Goal: Contribute content: Share content

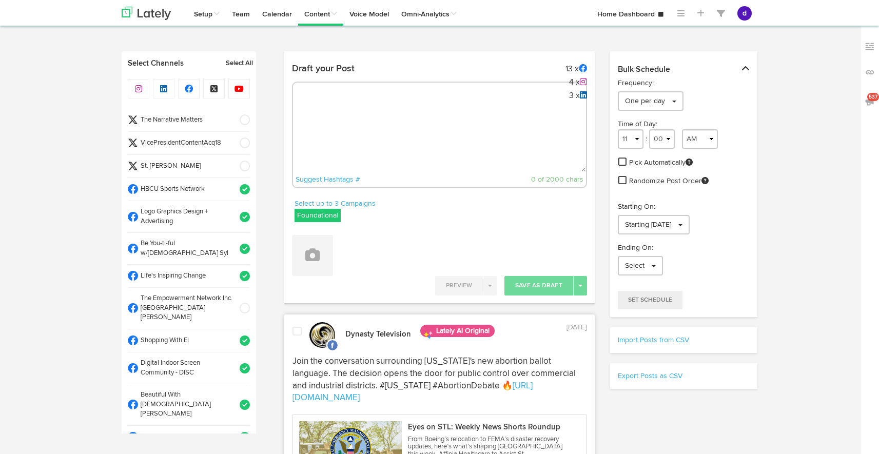
select select "6"
select select "59"
select select "11"
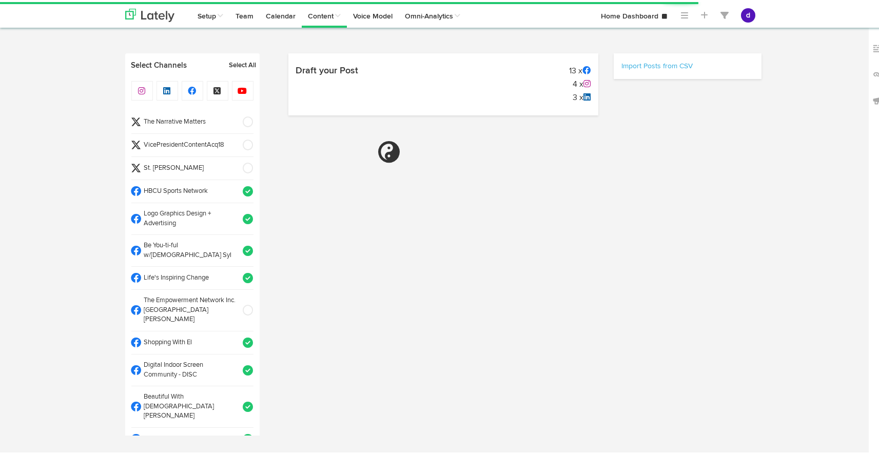
select select "9"
select select "04"
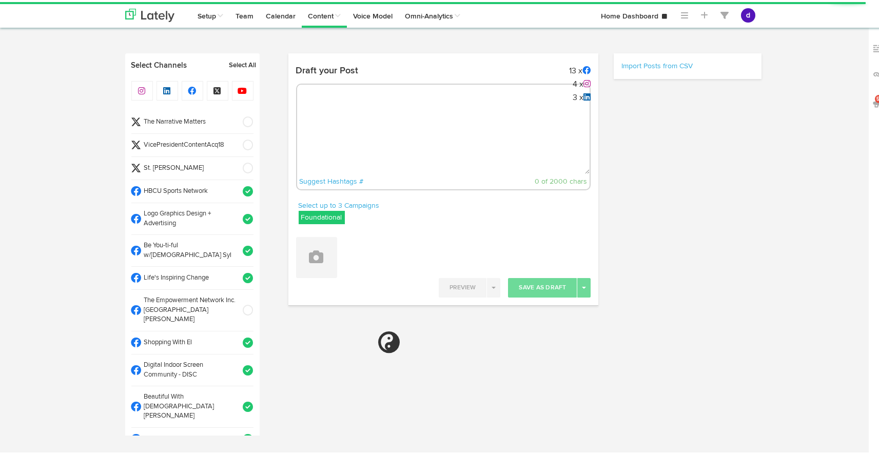
click at [353, 130] on textarea at bounding box center [443, 138] width 293 height 68
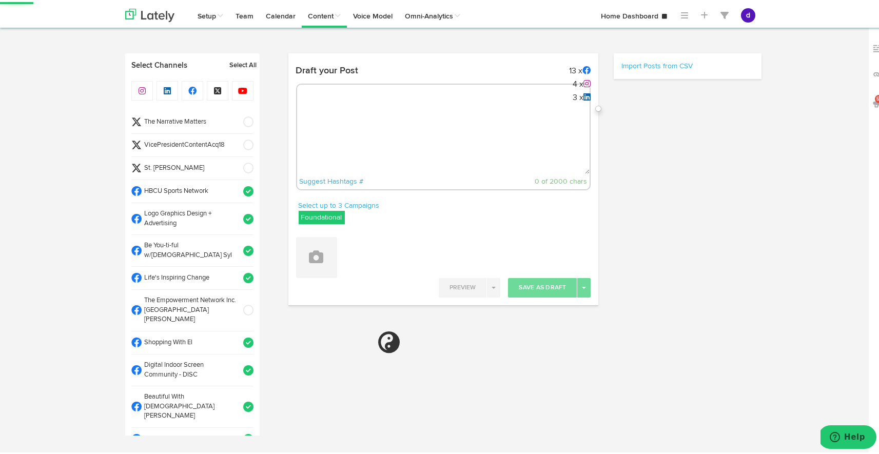
paste textarea "Faith & science aren’t adversaries—they’re partners in healing. See how faith i…"
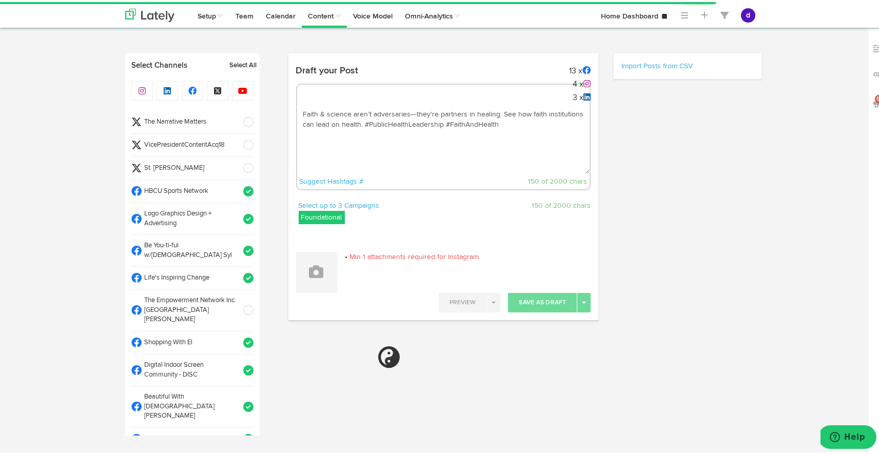
type textarea "Faith & science aren’t adversaries—they’re partners in healing. See how faith i…"
select select "11"
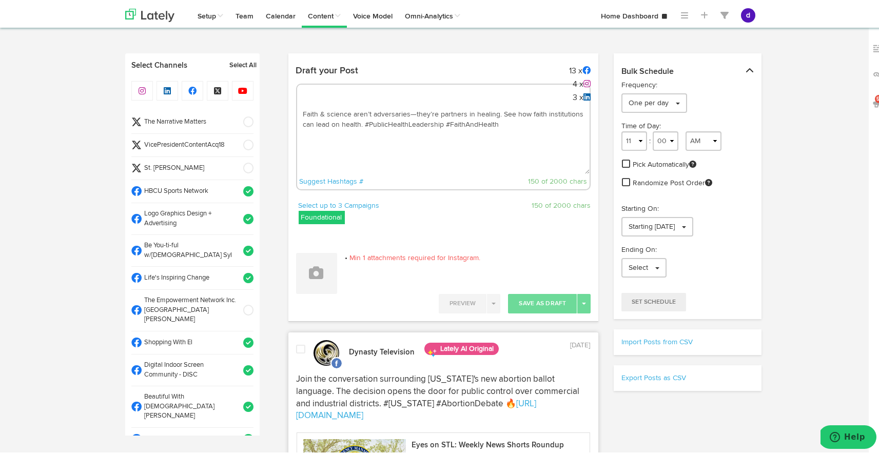
click at [360, 122] on textarea "Faith & science aren’t adversaries—they’re partners in healing. See how faith i…" at bounding box center [443, 138] width 293 height 68
paste textarea "[URL][DOMAIN_NAME]"
type textarea "Faith & science aren’t adversaries—they’re partners in healing. See how faith i…"
click at [239, 141] on span at bounding box center [245, 143] width 17 height 10
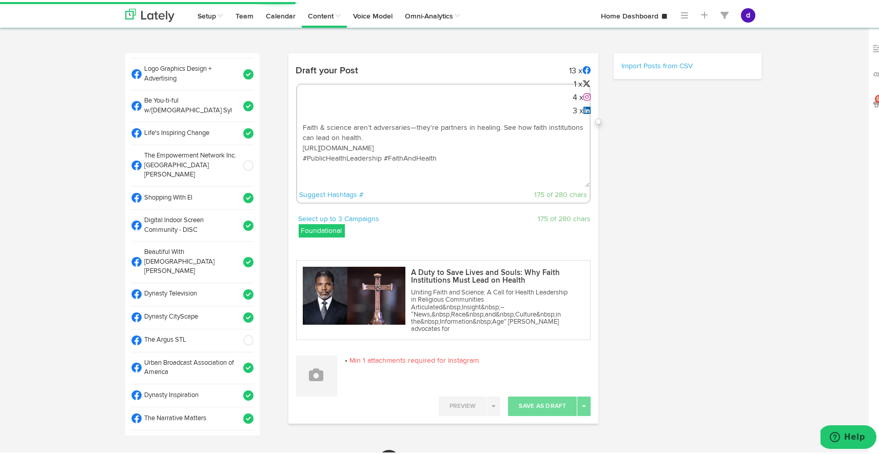
select select "11"
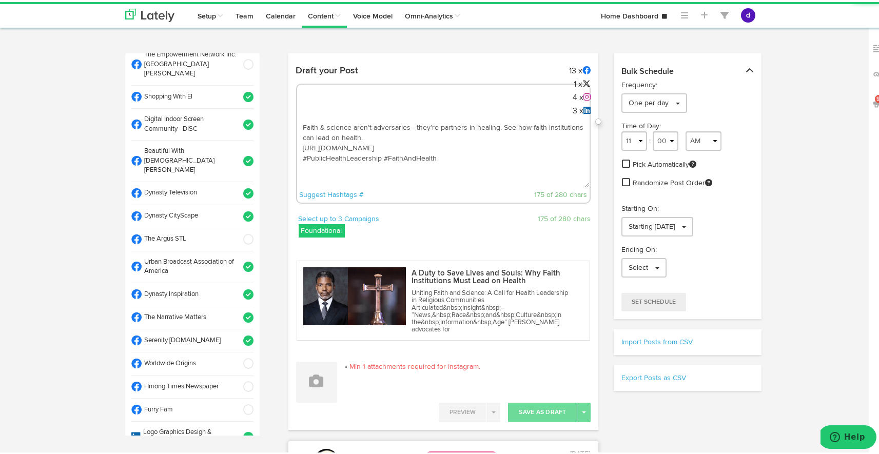
scroll to position [248, 0]
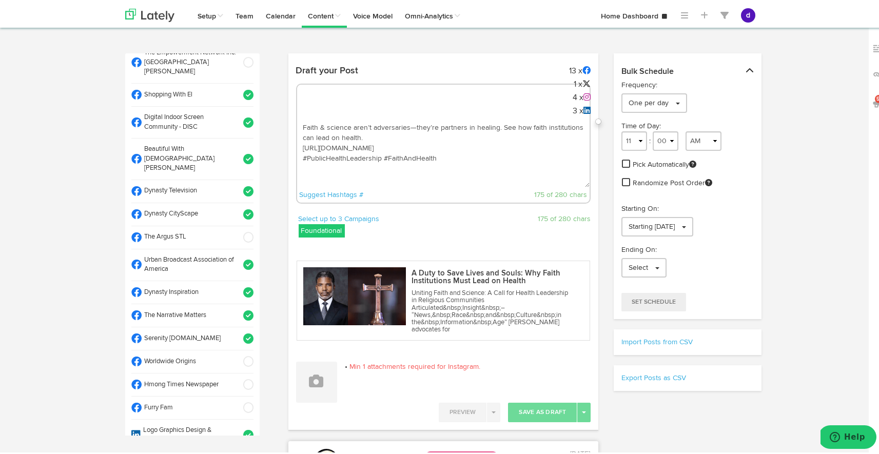
click at [237, 231] on span at bounding box center [245, 236] width 17 height 10
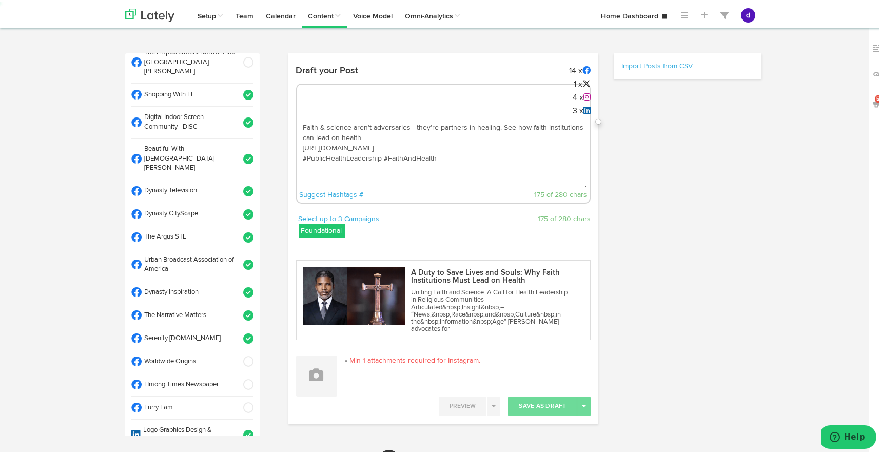
select select "11"
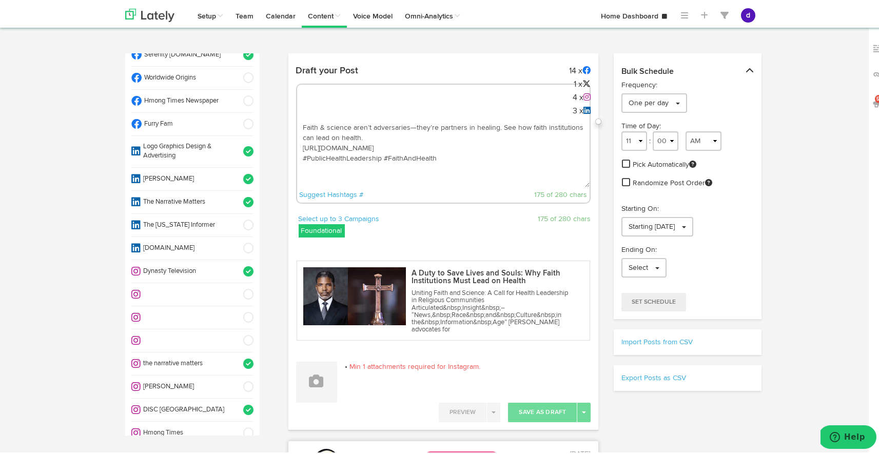
scroll to position [535, 0]
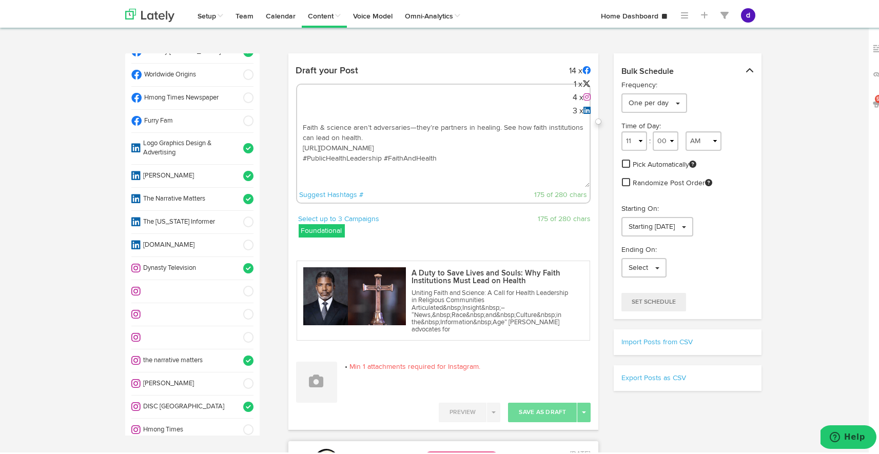
click at [237, 377] on span at bounding box center [245, 382] width 17 height 10
click at [319, 383] on icon at bounding box center [317, 379] width 14 height 14
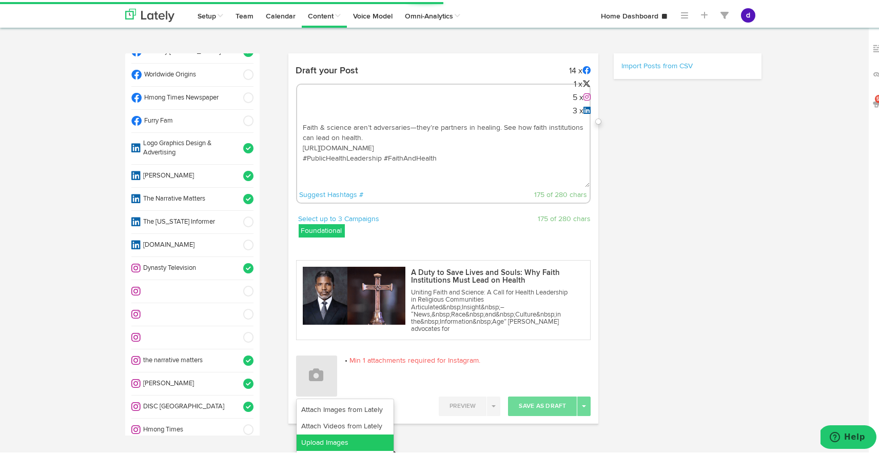
click at [323, 443] on link "Upload Images" at bounding box center [345, 441] width 97 height 16
select select "11"
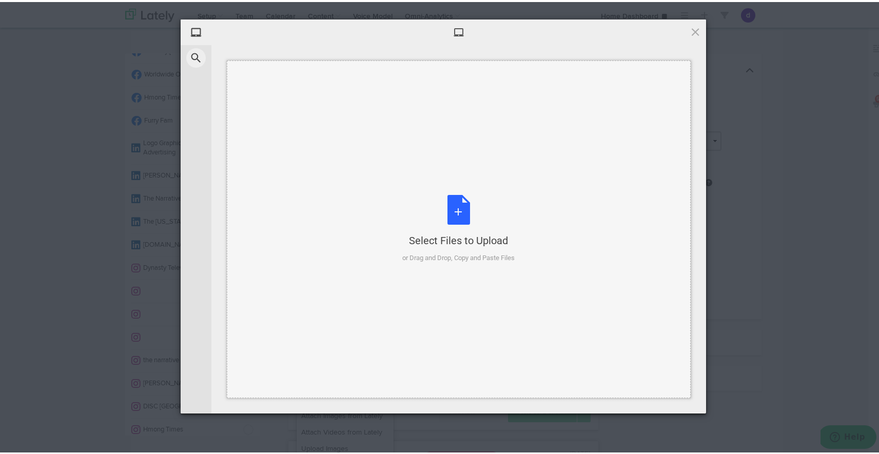
click at [454, 205] on div "Select Files to Upload or Drag and Drop, Copy and Paste Files" at bounding box center [459, 227] width 112 height 68
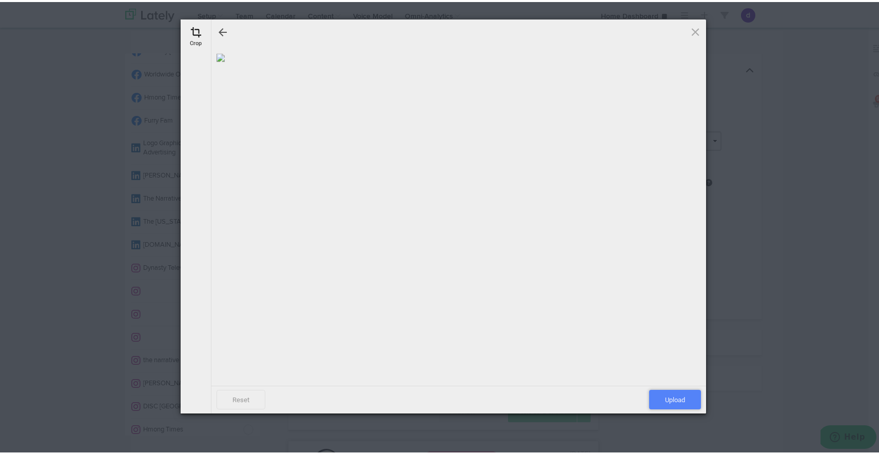
click at [672, 397] on span "Upload" at bounding box center [675, 398] width 52 height 20
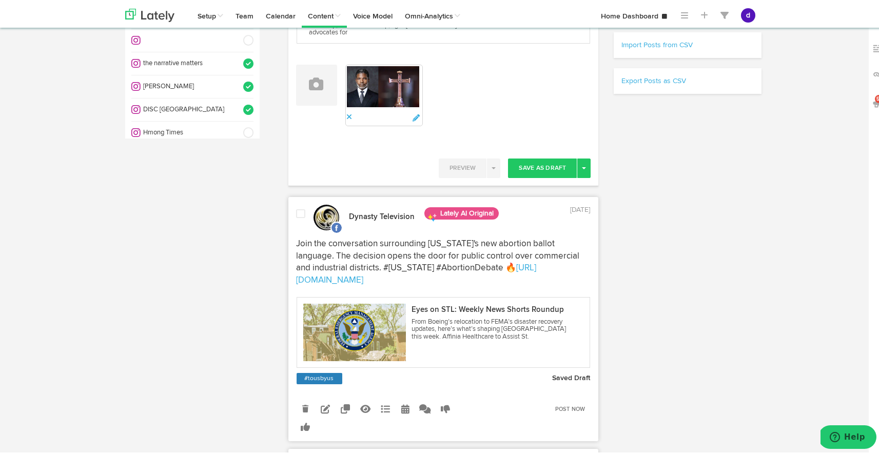
scroll to position [288, 0]
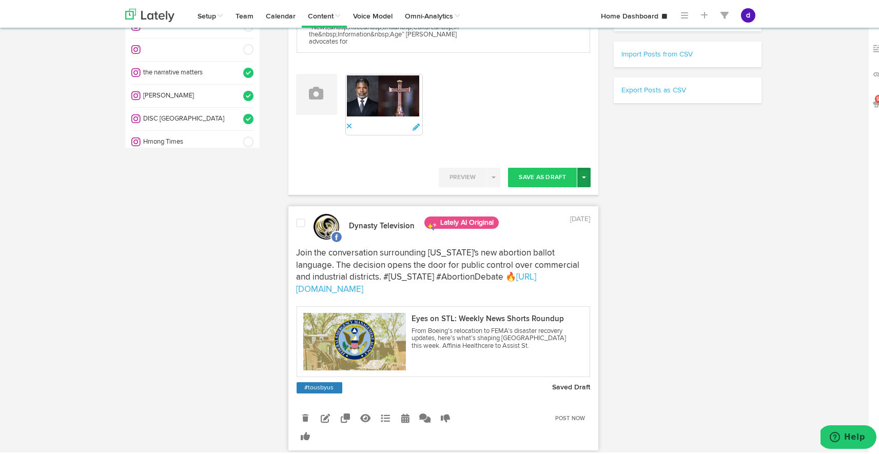
click at [578, 174] on button "Toggle Dropdown" at bounding box center [584, 176] width 13 height 20
click at [531, 261] on link "Post Now" at bounding box center [548, 263] width 84 height 16
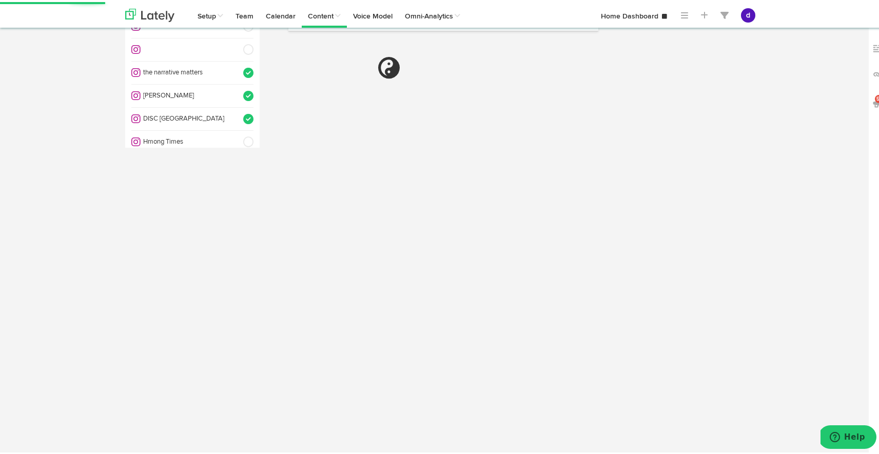
select select "11"
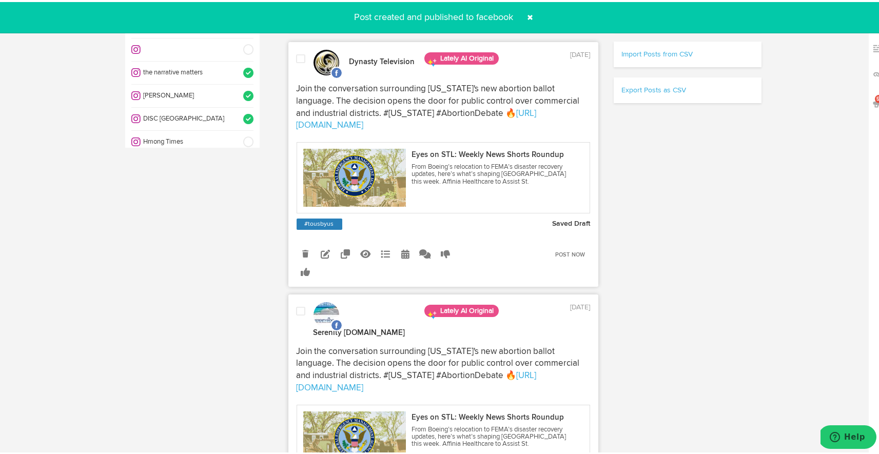
scroll to position [0, 0]
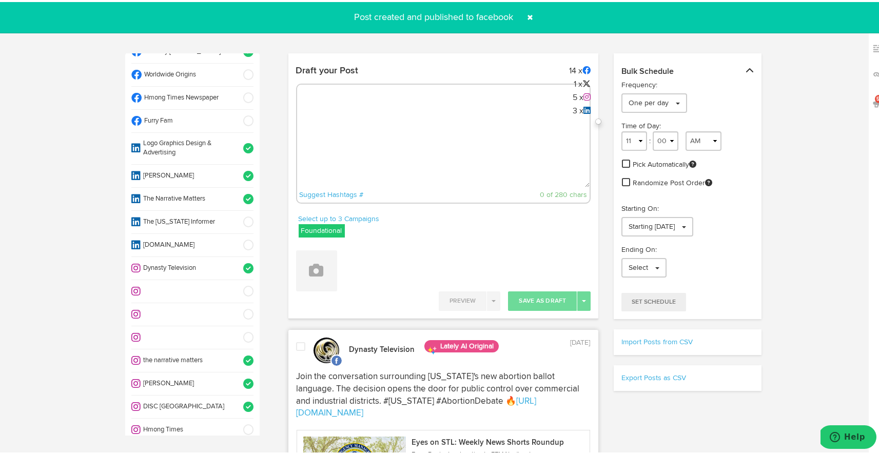
click at [478, 120] on textarea at bounding box center [443, 152] width 293 height 68
paste textarea "Who says pet accessories can’t be stylish? The Furry Fam Purple and Gold Poop B…"
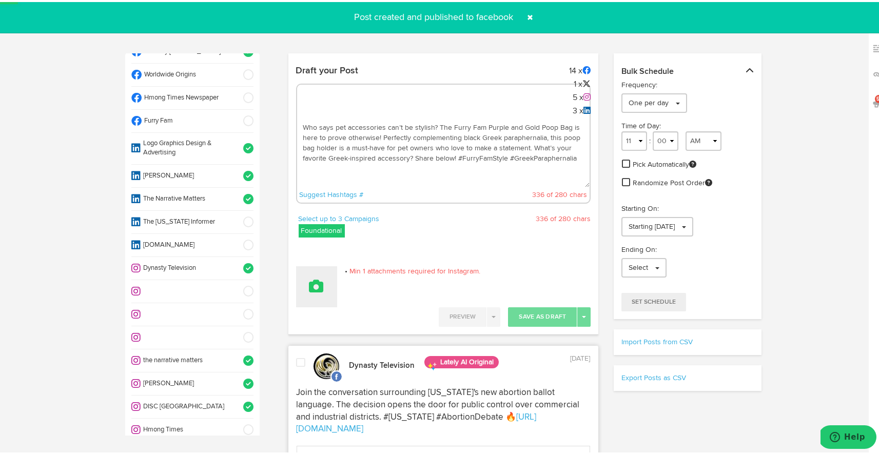
type textarea "Who says pet accessories can’t be stylish? The Furry Fam Purple and Gold Poop B…"
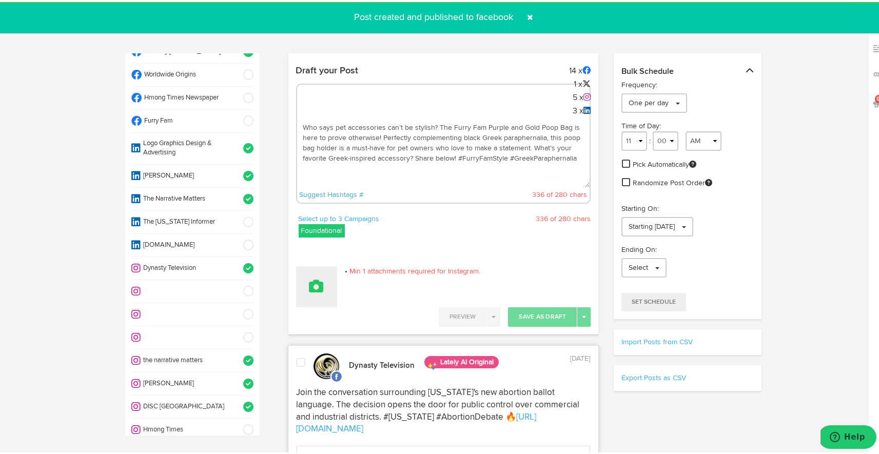
click at [316, 297] on button at bounding box center [316, 284] width 41 height 41
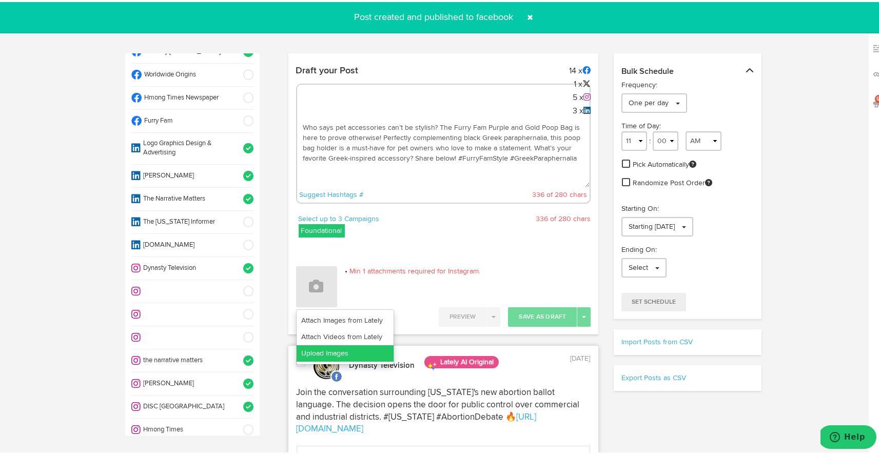
click at [332, 351] on link "Upload Images" at bounding box center [345, 351] width 97 height 16
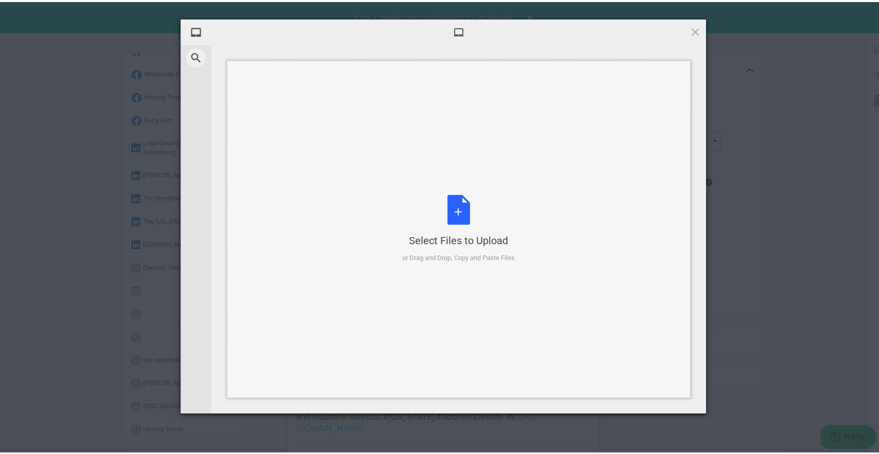
click at [454, 210] on div "Select Files to Upload or Drag and Drop, Copy and Paste Files" at bounding box center [459, 227] width 112 height 68
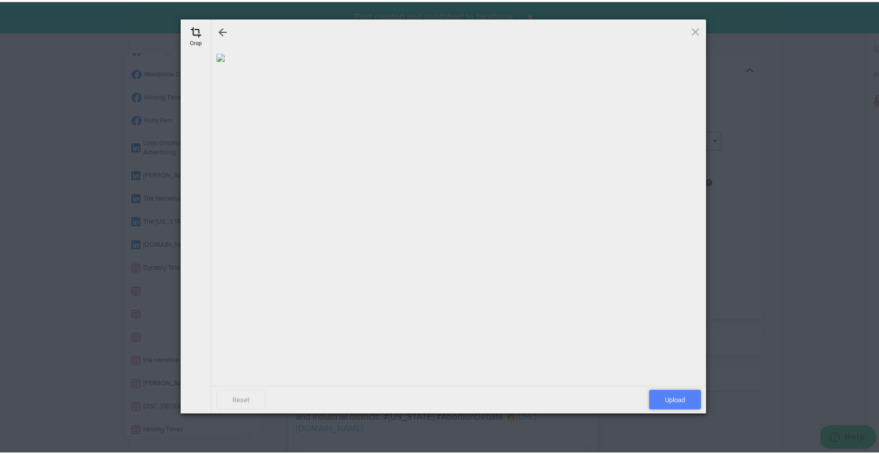
click at [656, 399] on span "Upload" at bounding box center [675, 398] width 52 height 20
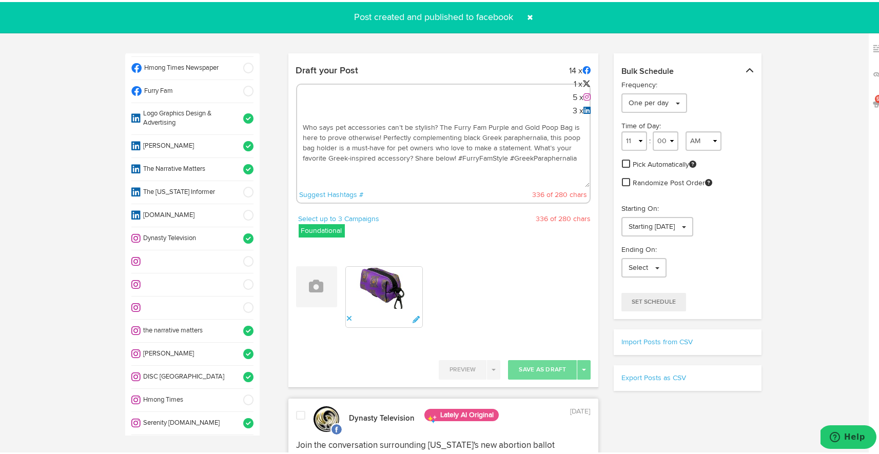
scroll to position [568, 0]
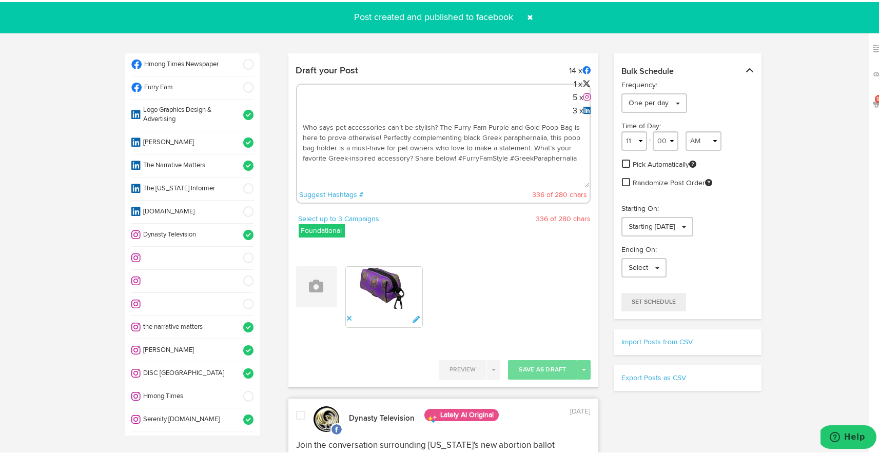
click at [237, 343] on span at bounding box center [245, 348] width 17 height 10
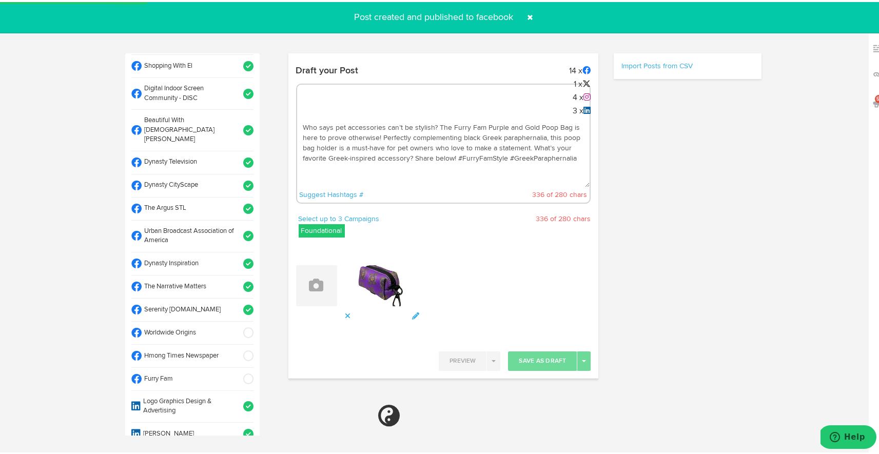
scroll to position [264, 0]
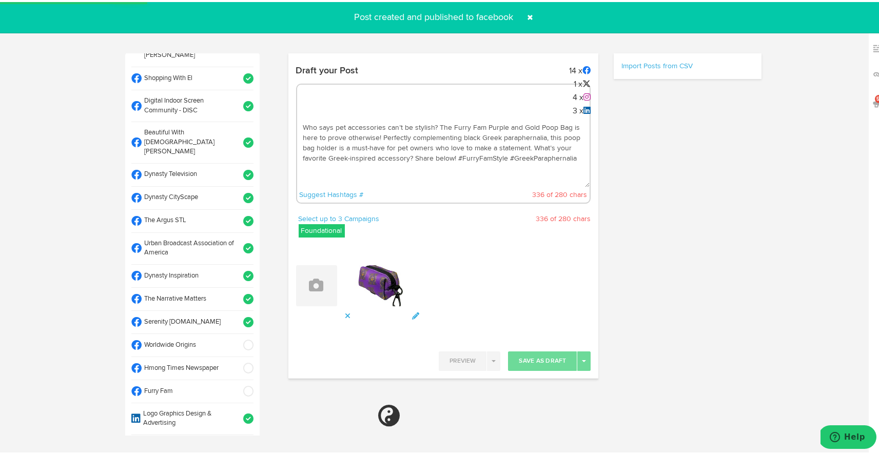
select select "11"
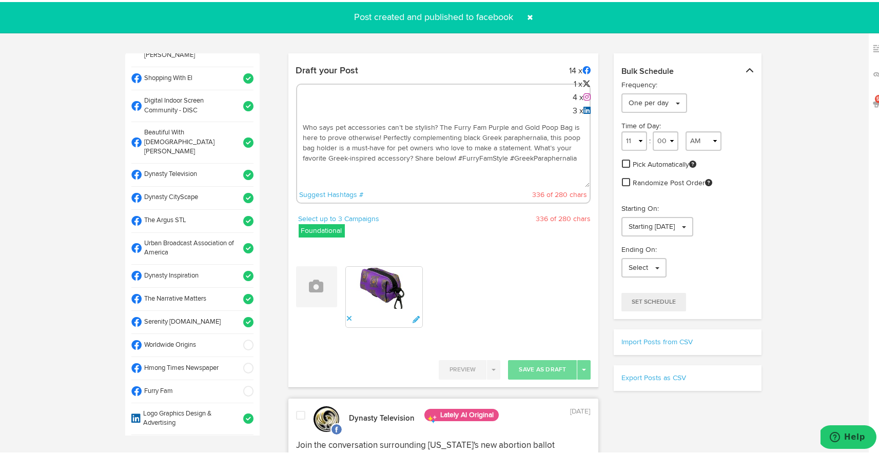
click at [238, 214] on span at bounding box center [245, 219] width 17 height 10
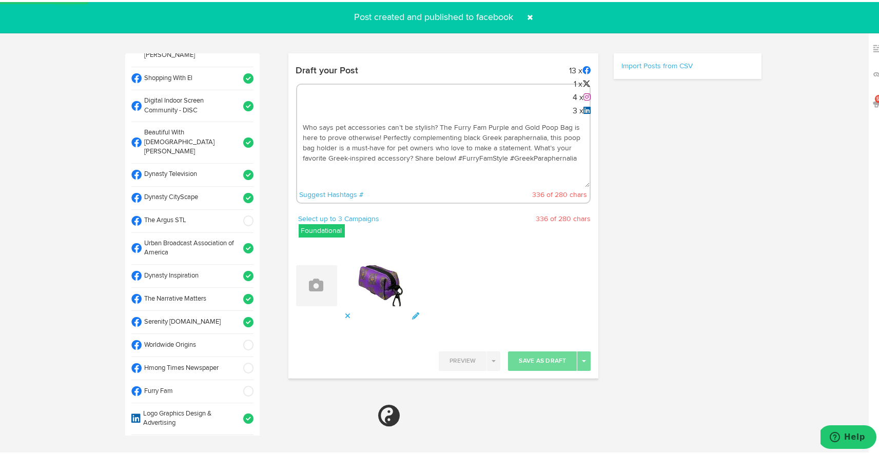
click at [238, 338] on span at bounding box center [245, 343] width 17 height 10
select select "11"
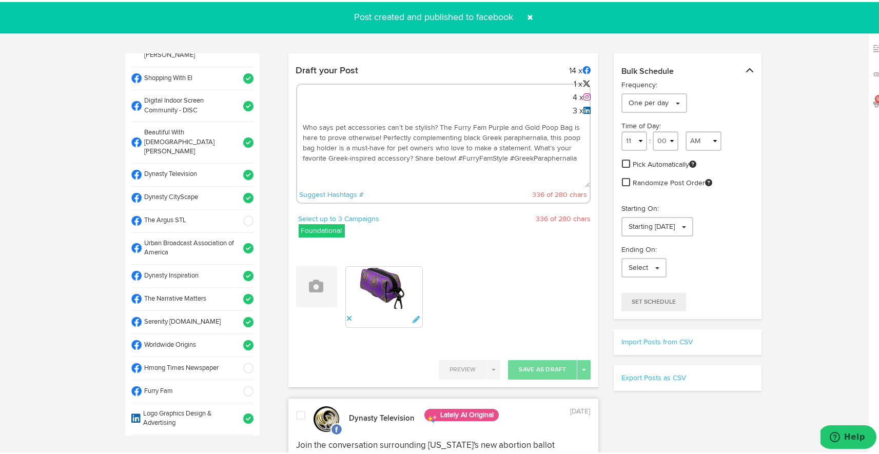
scroll to position [0, 0]
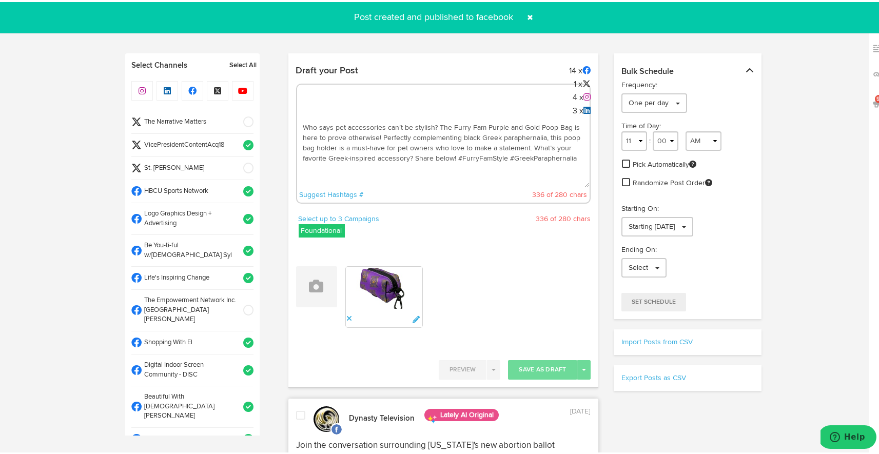
click at [237, 140] on span at bounding box center [245, 143] width 17 height 10
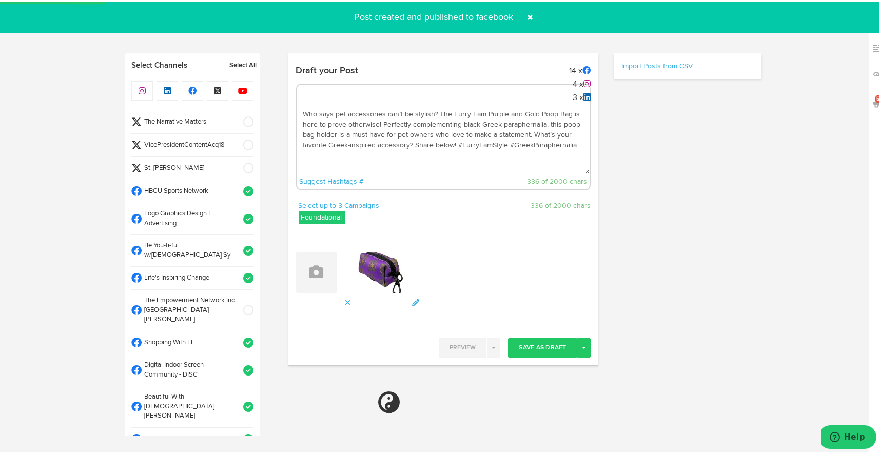
select select "11"
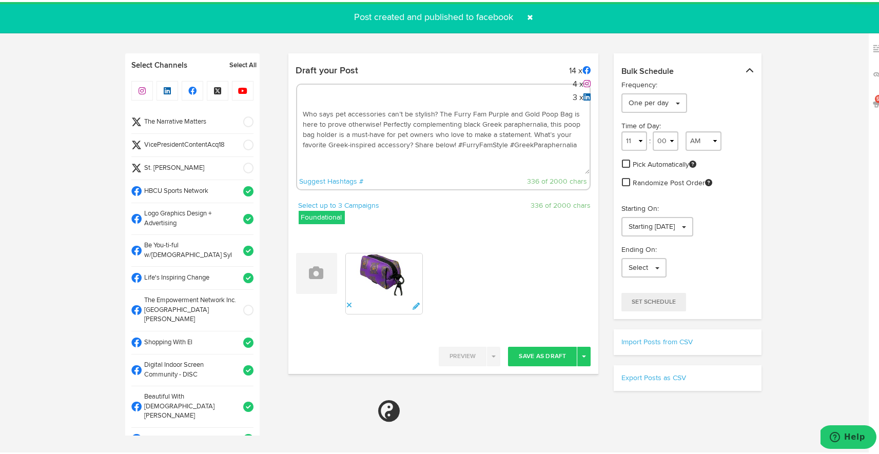
scroll to position [229, 0]
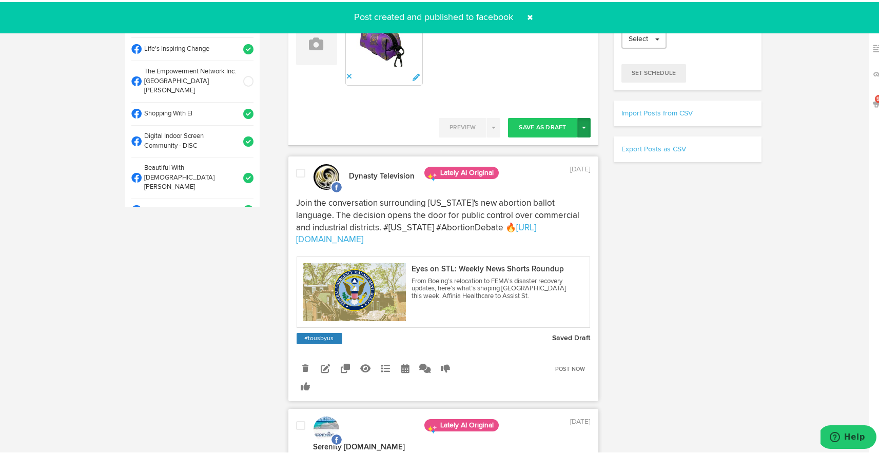
click at [580, 130] on button "Toggle Dropdown" at bounding box center [584, 126] width 13 height 20
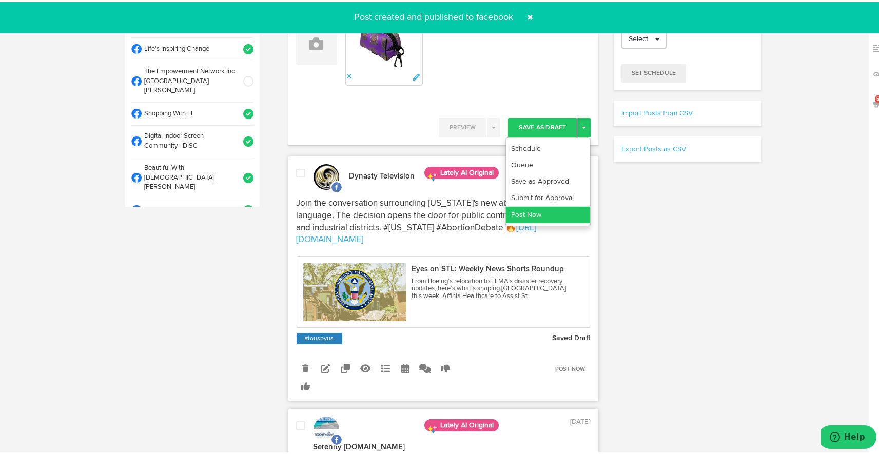
click at [571, 215] on link "Post Now" at bounding box center [548, 213] width 84 height 16
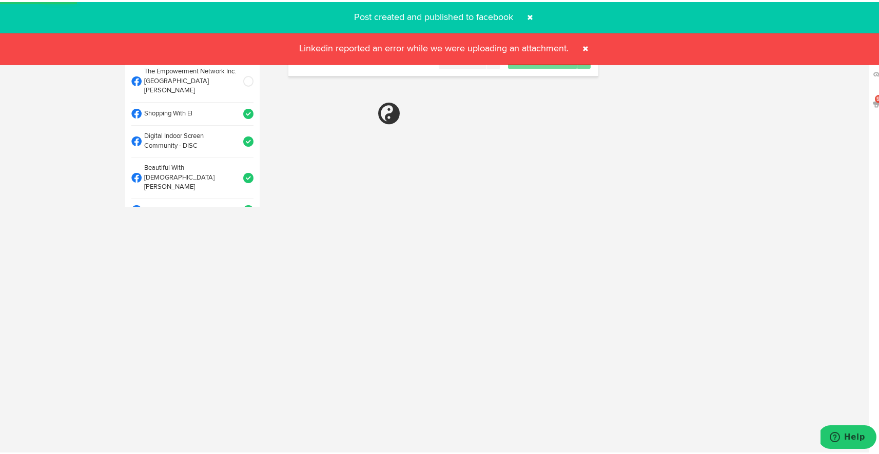
select select "11"
